Goal: Task Accomplishment & Management: Complete application form

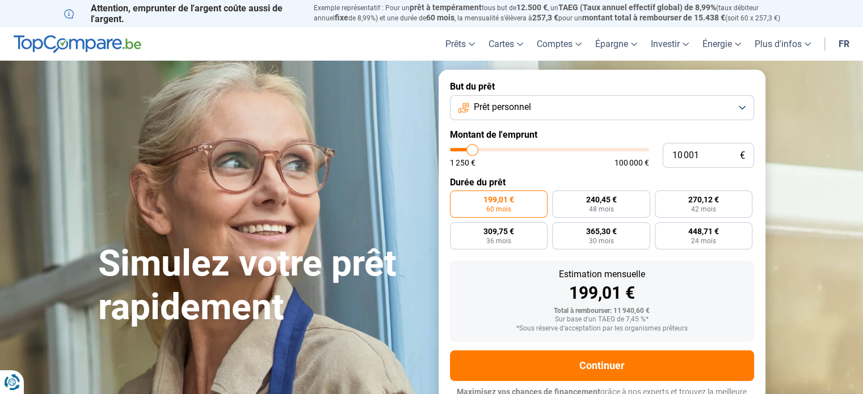
click at [507, 109] on span "Prêt personnel" at bounding box center [502, 107] width 57 height 12
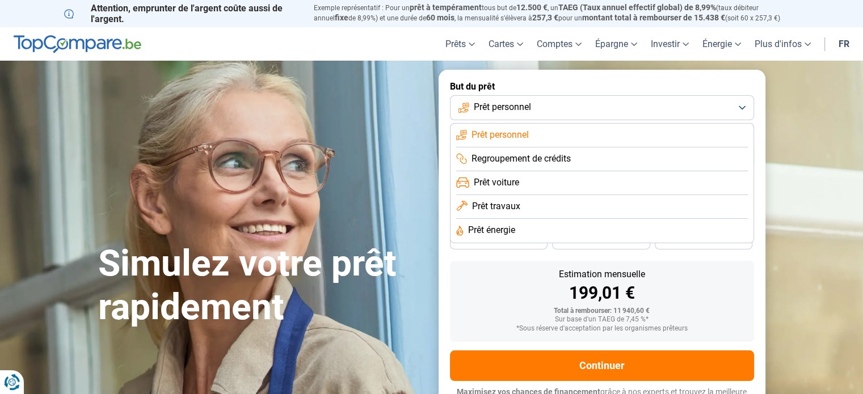
click at [501, 179] on span "Prêt voiture" at bounding box center [496, 182] width 45 height 12
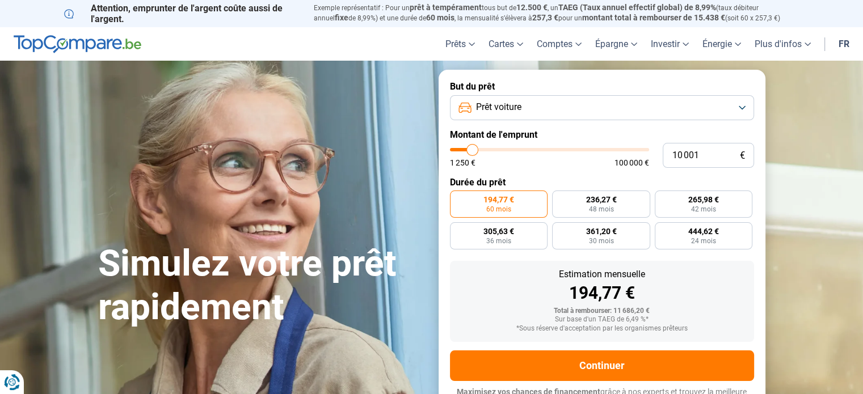
scroll to position [15, 0]
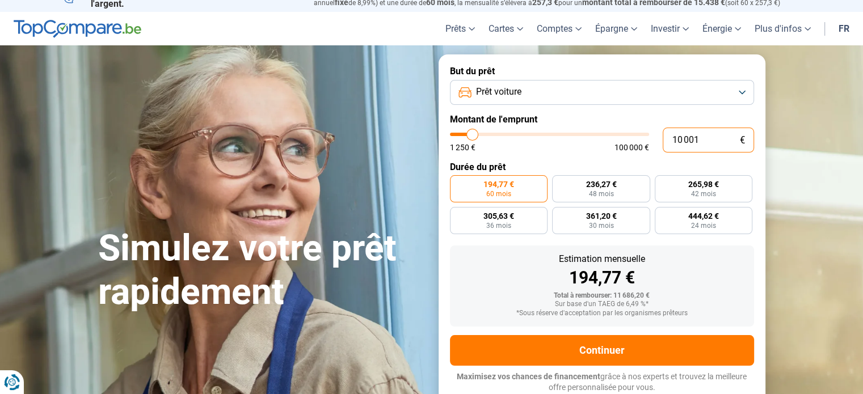
drag, startPoint x: 703, startPoint y: 141, endPoint x: 642, endPoint y: 143, distance: 61.3
click at [642, 143] on div "10 001 € 1 250 € 100 000 €" at bounding box center [602, 140] width 304 height 25
type input "2"
type input "1250"
type input "24"
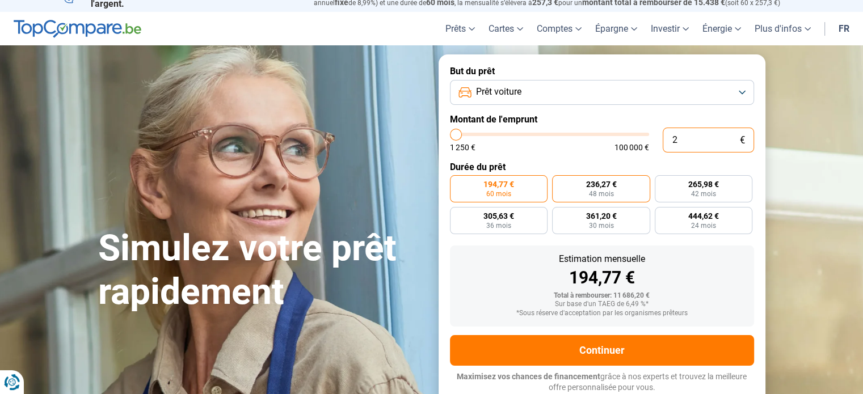
type input "1250"
type input "240"
type input "1250"
type input "2 400"
type input "2500"
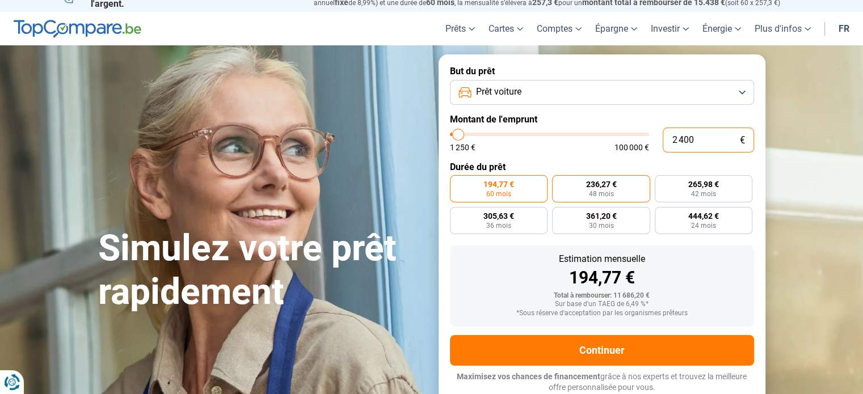
type input "24 000"
type input "24000"
radio input "false"
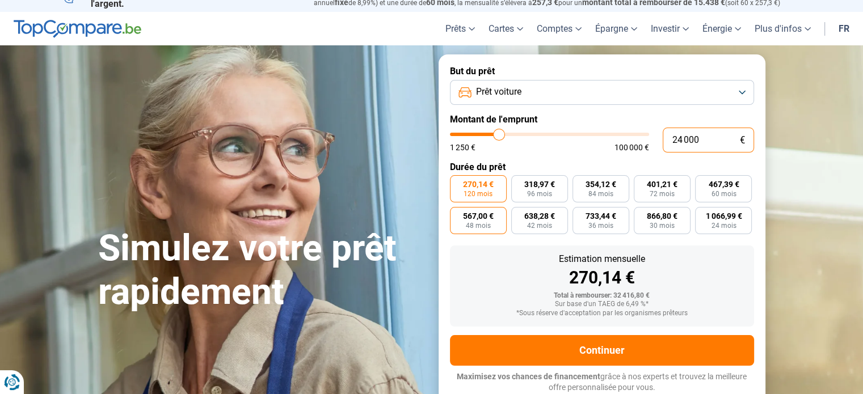
type input "24 000"
click at [478, 217] on span "567,00 €" at bounding box center [478, 216] width 31 height 8
click at [457, 214] on input "567,00 € 48 mois" at bounding box center [453, 210] width 7 height 7
radio input "true"
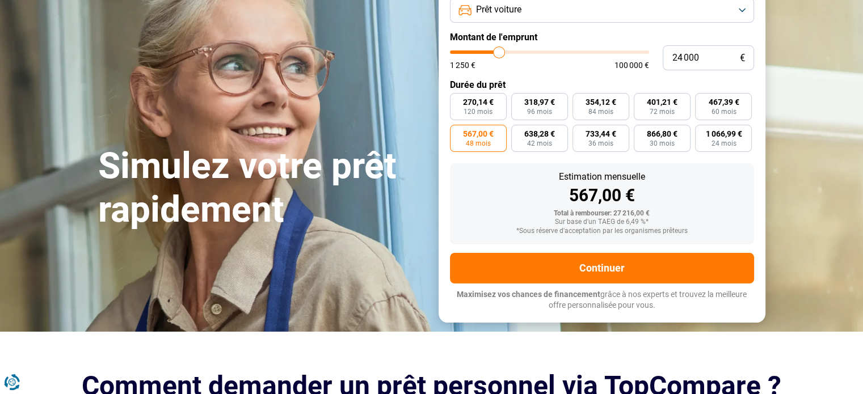
scroll to position [129, 0]
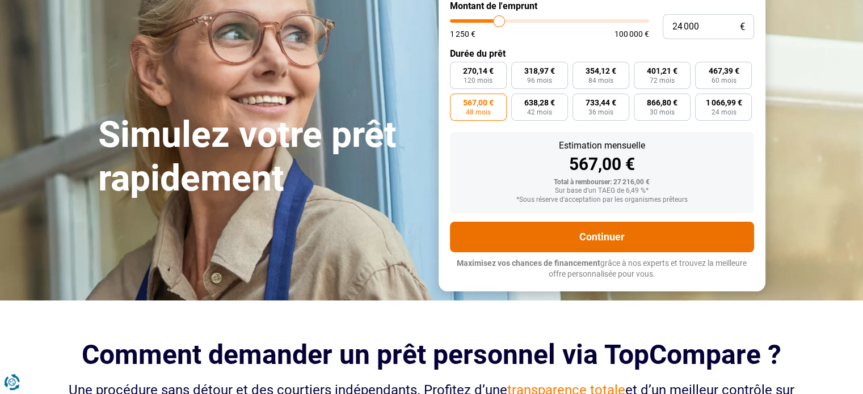
click at [529, 230] on button "Continuer" at bounding box center [602, 237] width 304 height 31
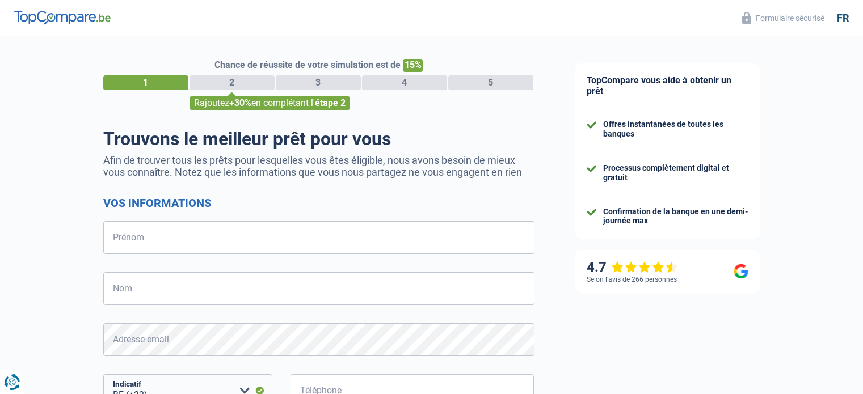
select select "32"
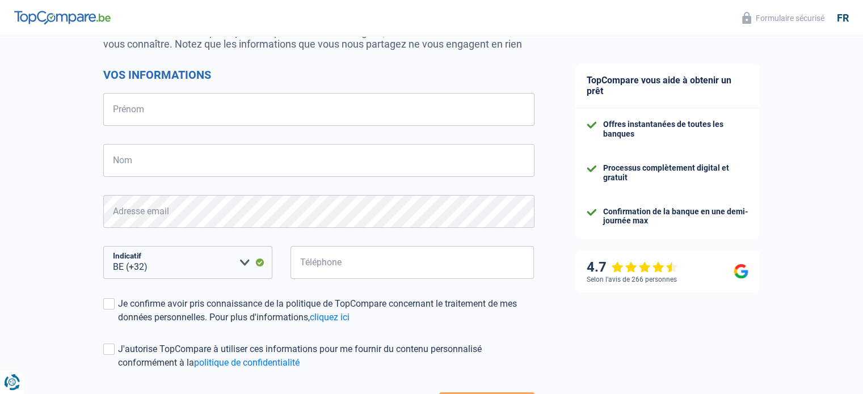
scroll to position [222, 0]
